Goal: Find specific fact: Find contact information

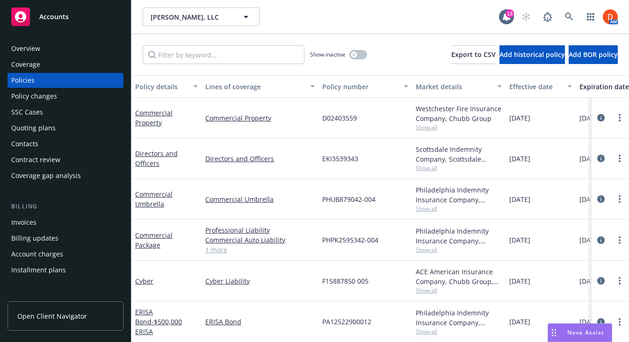
scroll to position [67, 0]
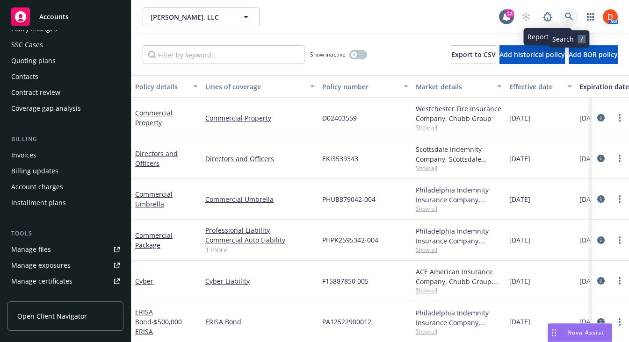
click at [568, 15] on icon at bounding box center [569, 17] width 8 height 8
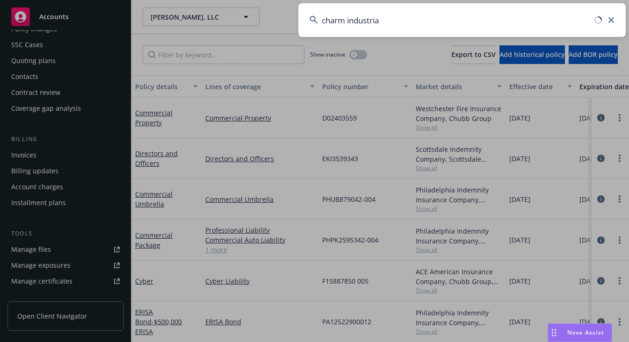
type input "charm industrial"
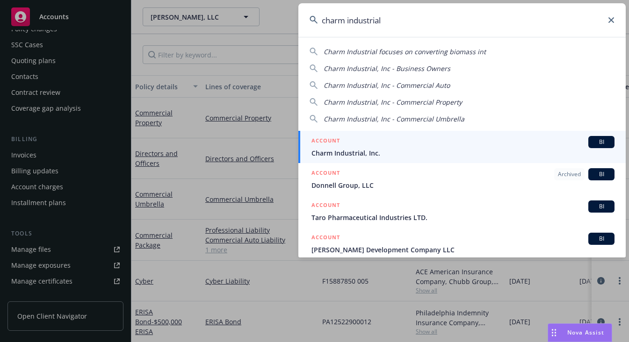
click at [440, 146] on div "ACCOUNT BI" at bounding box center [462, 142] width 303 height 12
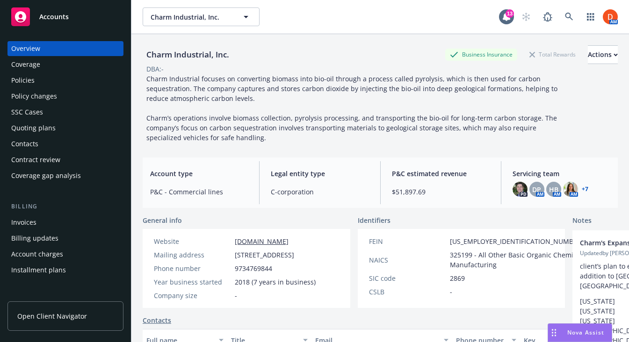
click at [70, 80] on div "Policies" at bounding box center [65, 80] width 108 height 15
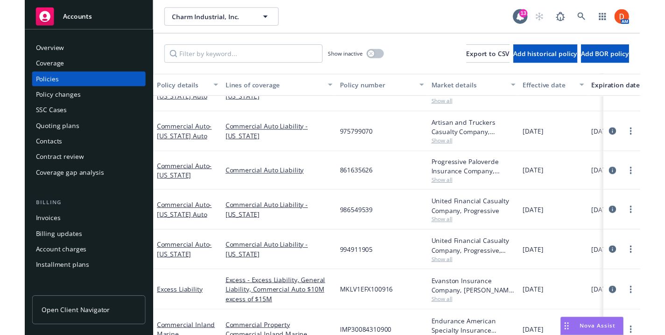
scroll to position [25, 0]
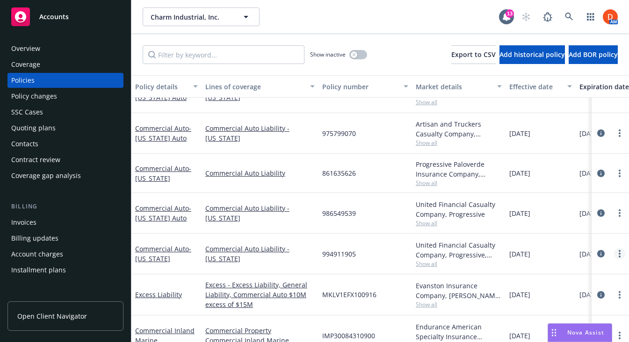
click at [618, 250] on link "more" at bounding box center [619, 253] width 11 height 11
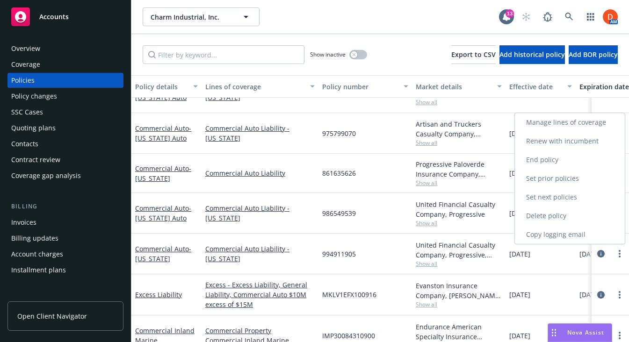
click at [601, 230] on link "Copy logging email" at bounding box center [570, 234] width 110 height 19
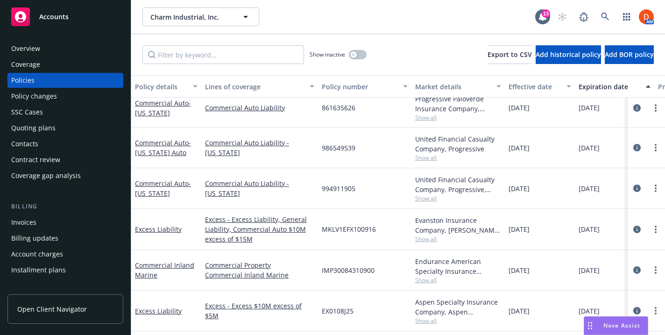
scroll to position [90, 0]
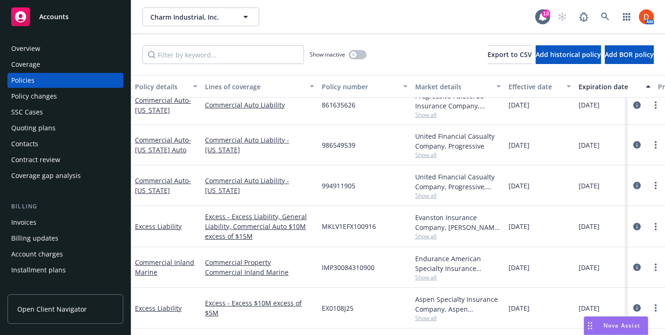
click at [342, 188] on span "994911905" at bounding box center [339, 186] width 34 height 10
copy span "994911905"
click at [427, 193] on span "Show all" at bounding box center [458, 196] width 86 height 8
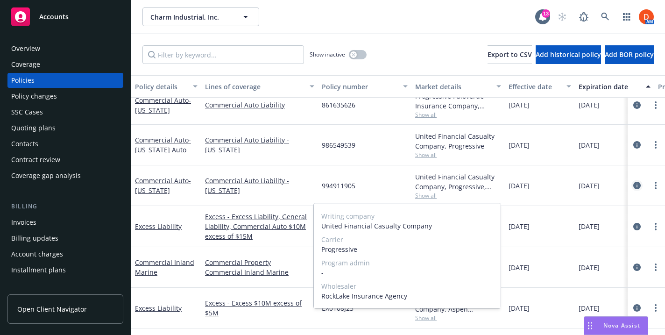
click at [628, 186] on icon "circleInformation" at bounding box center [637, 185] width 7 height 7
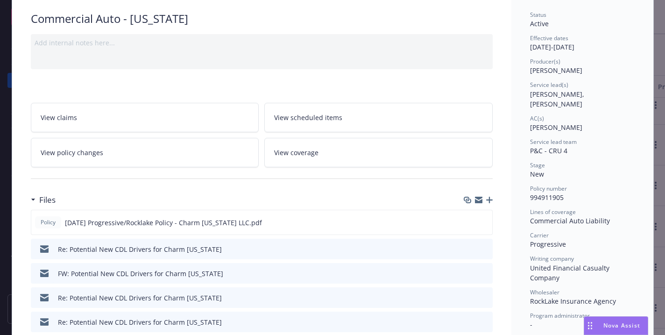
scroll to position [65, 0]
click at [487, 222] on button "preview file" at bounding box center [484, 222] width 10 height 8
